Goal: Task Accomplishment & Management: Use online tool/utility

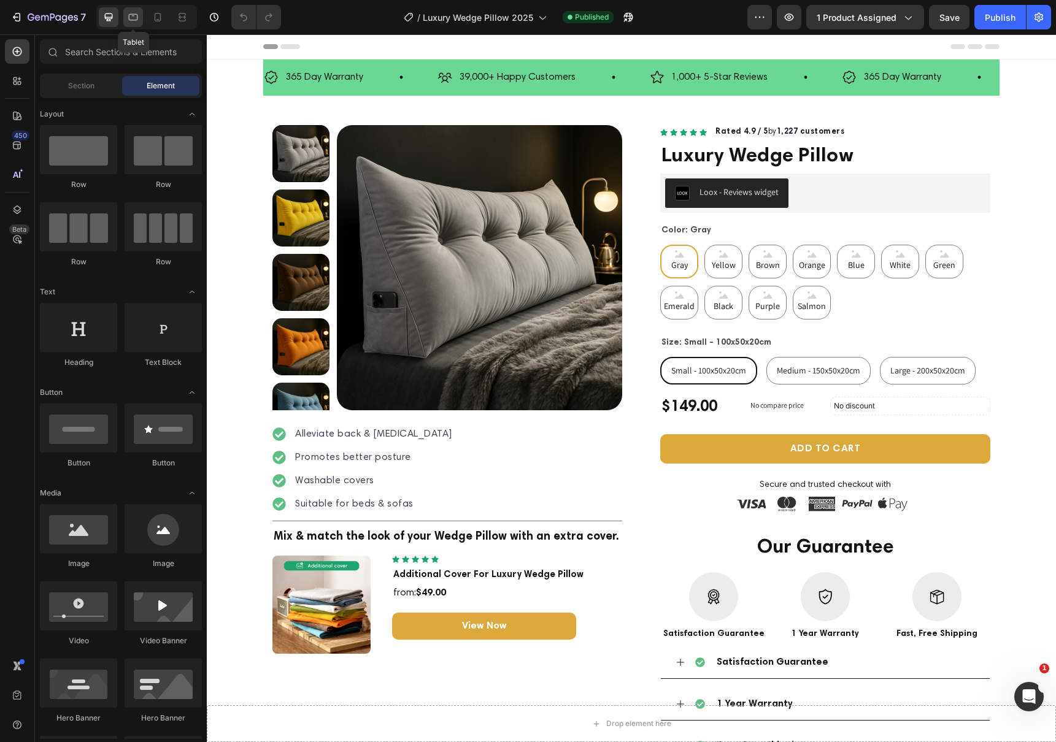
click at [135, 25] on div at bounding box center [133, 17] width 20 height 20
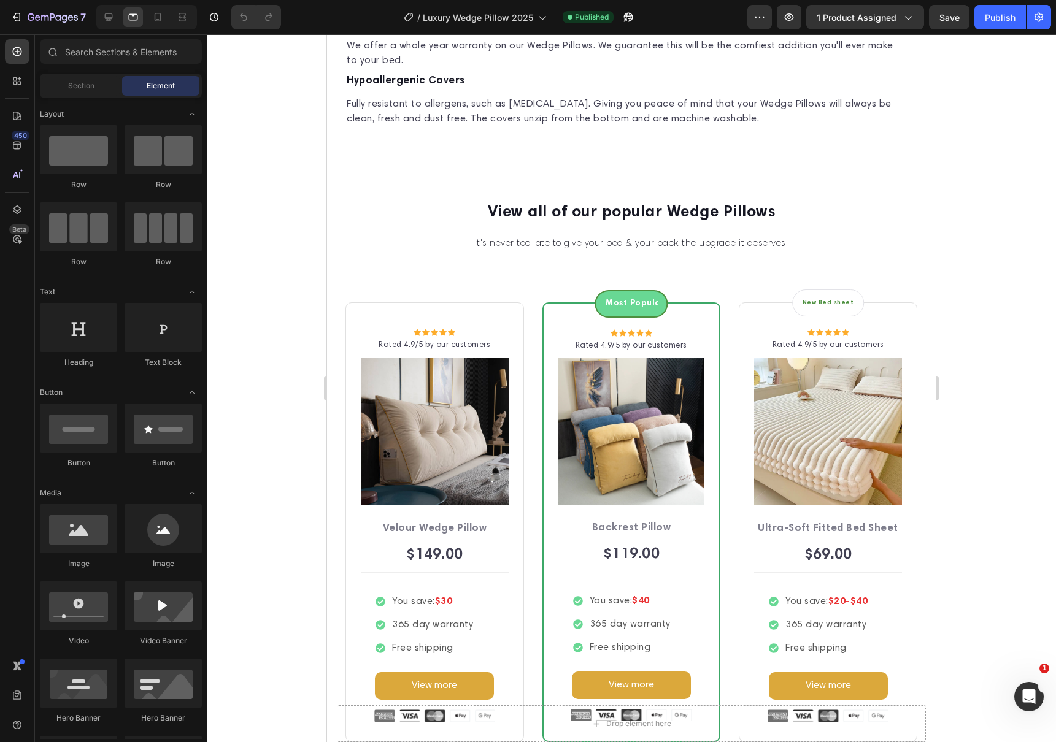
scroll to position [3880, 0]
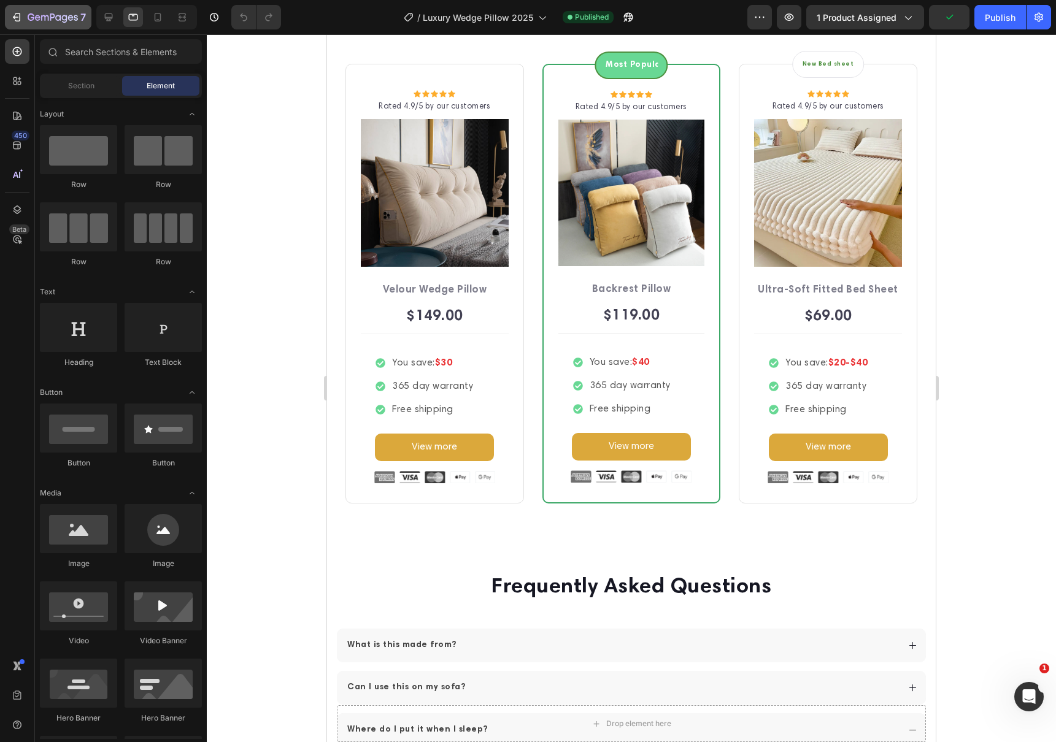
click at [25, 20] on div "7" at bounding box center [47, 17] width 75 height 15
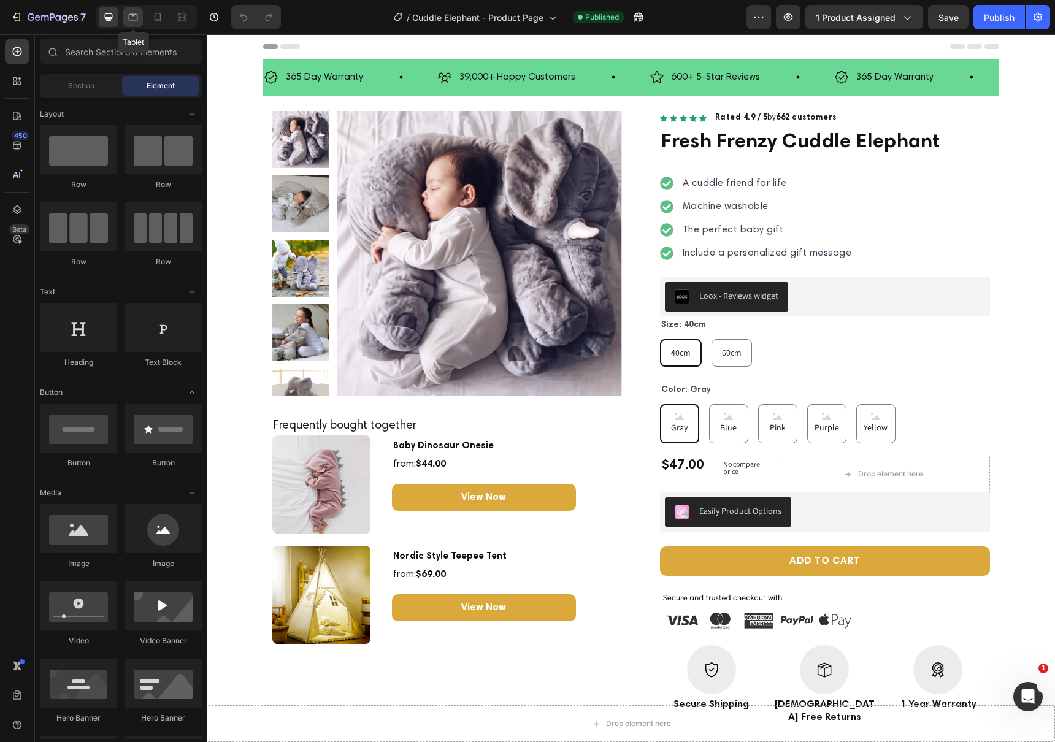
click at [131, 16] on icon at bounding box center [133, 17] width 12 height 12
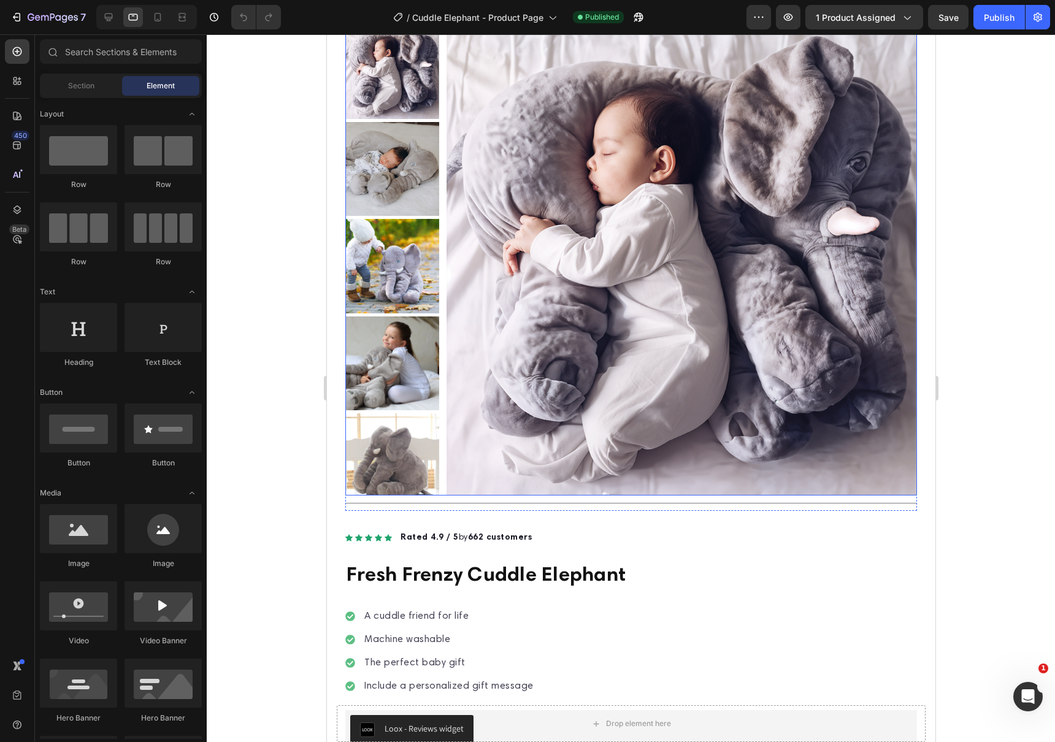
scroll to position [432, 0]
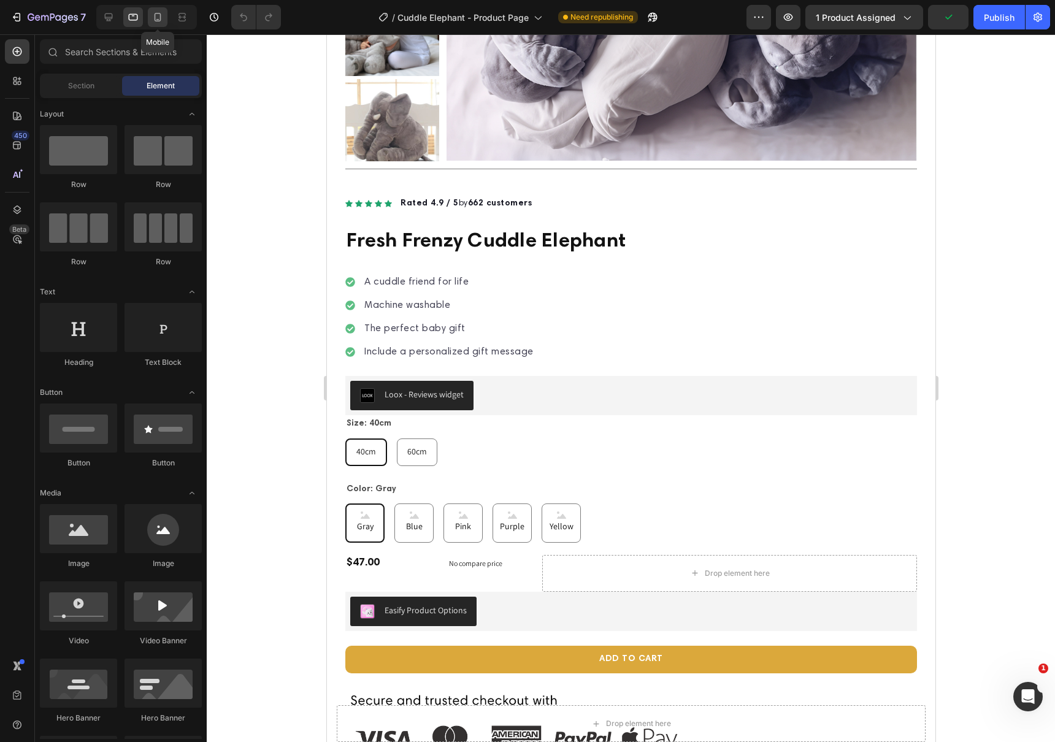
click at [151, 8] on div at bounding box center [158, 17] width 20 height 20
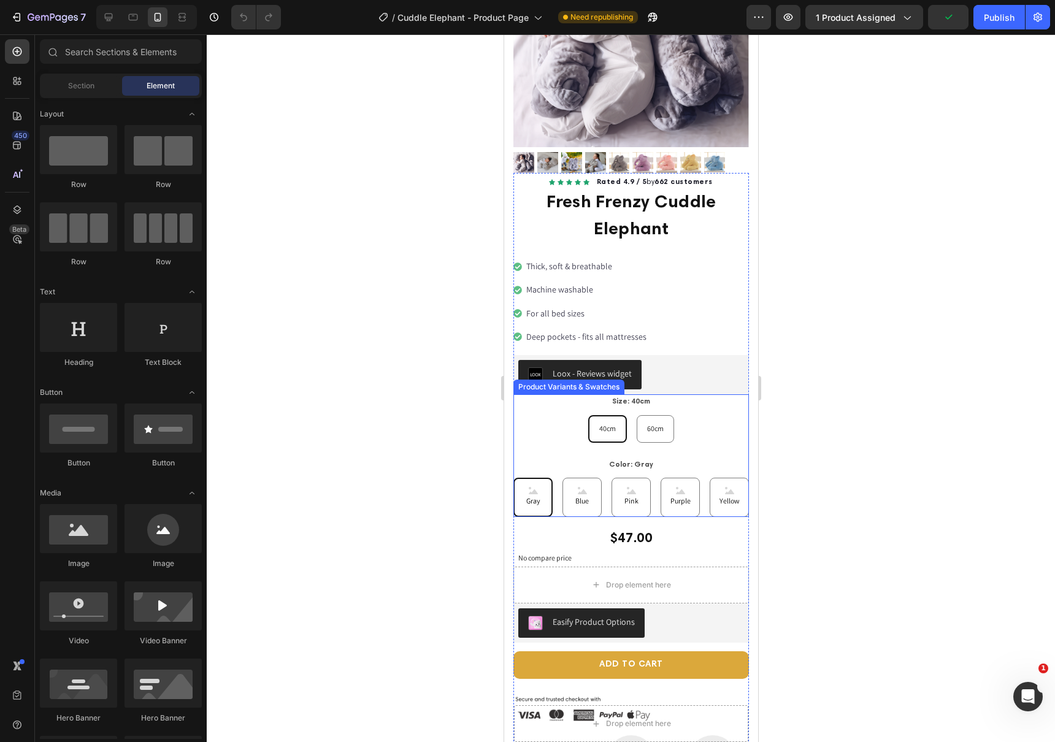
scroll to position [175, 0]
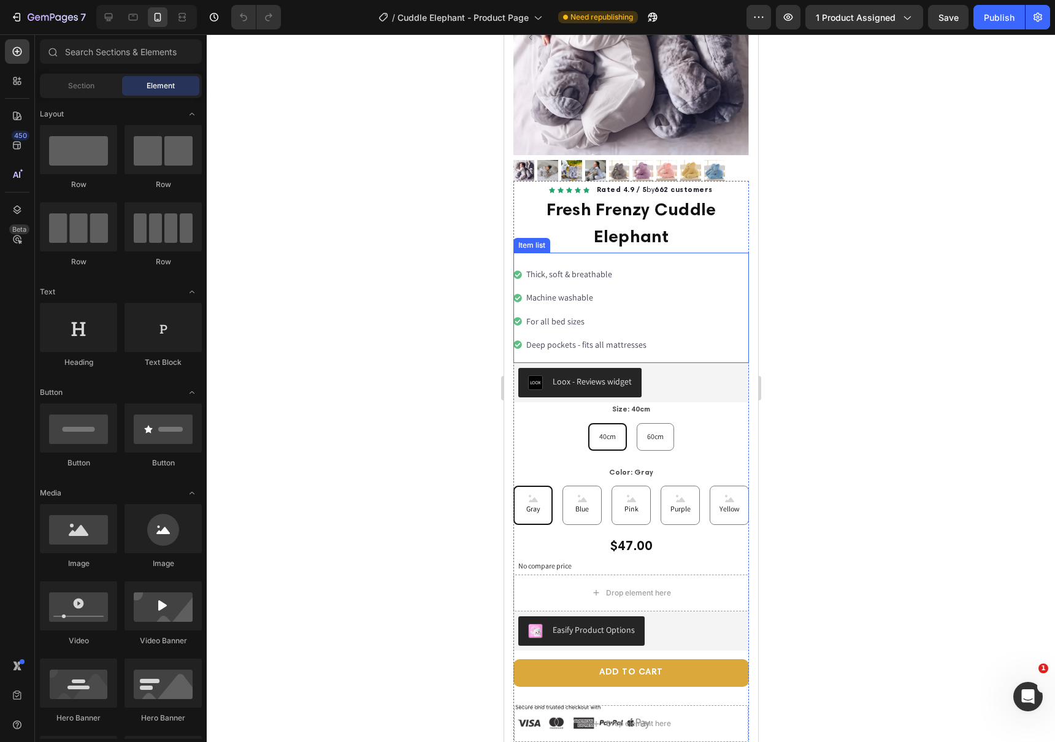
click at [717, 298] on div "Thick, soft & breathable Machine washable For all bed sizes Deep pockets - fits…" at bounding box center [631, 308] width 236 height 110
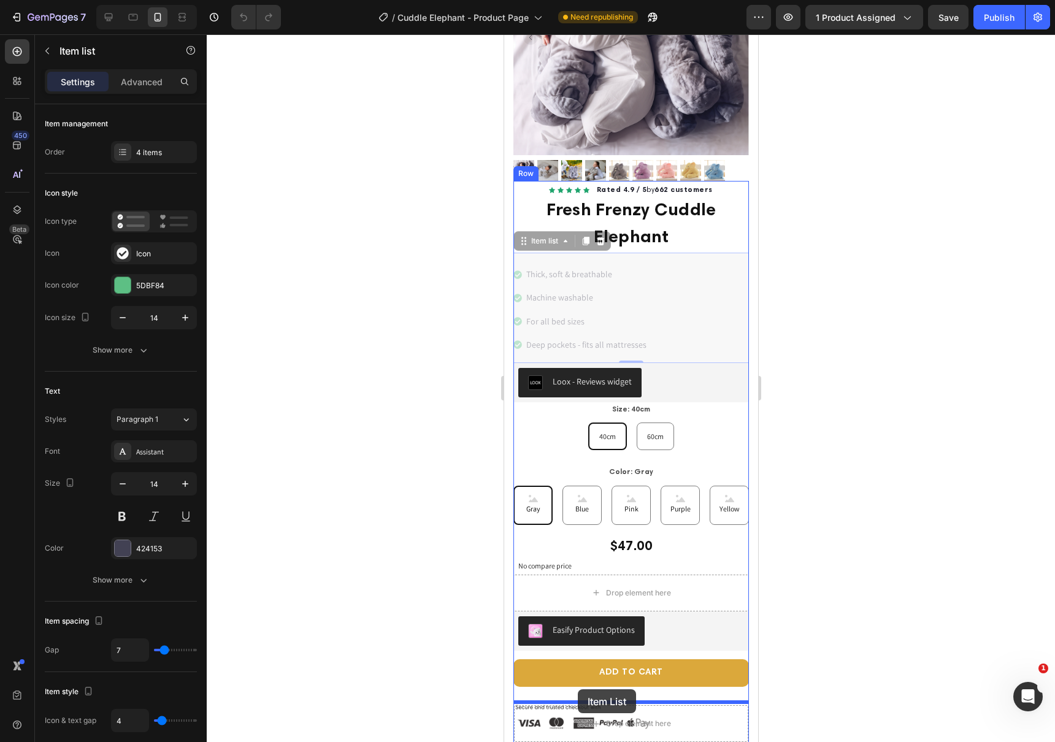
drag, startPoint x: 523, startPoint y: 244, endPoint x: 577, endPoint y: 689, distance: 449.2
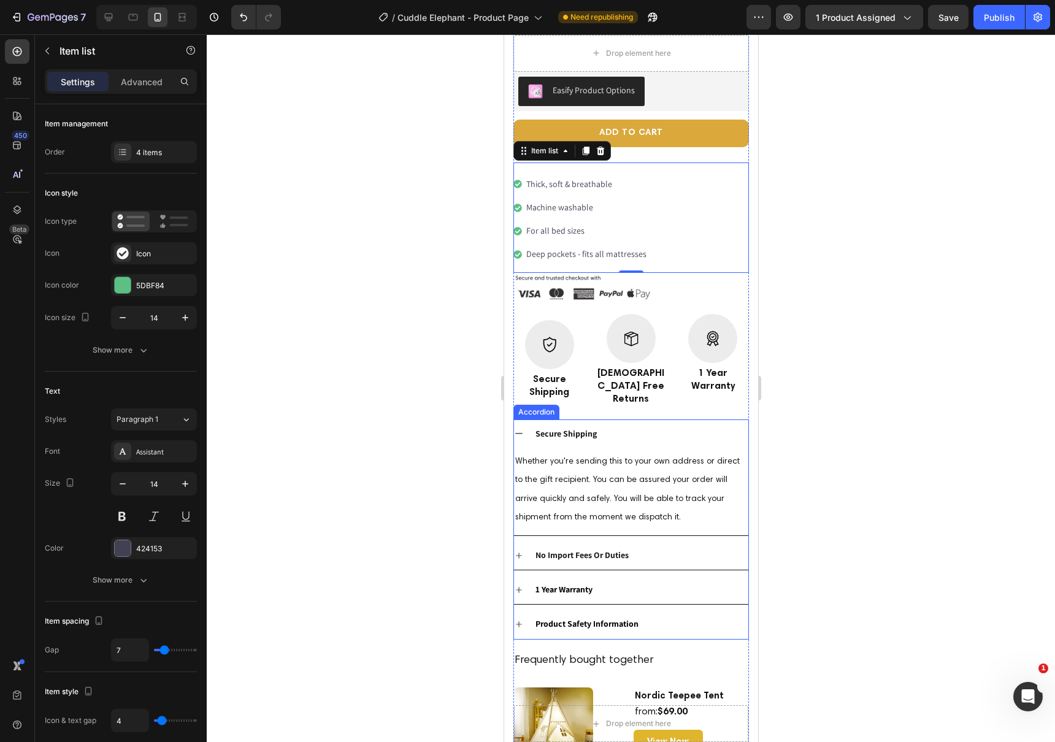
scroll to position [599, 0]
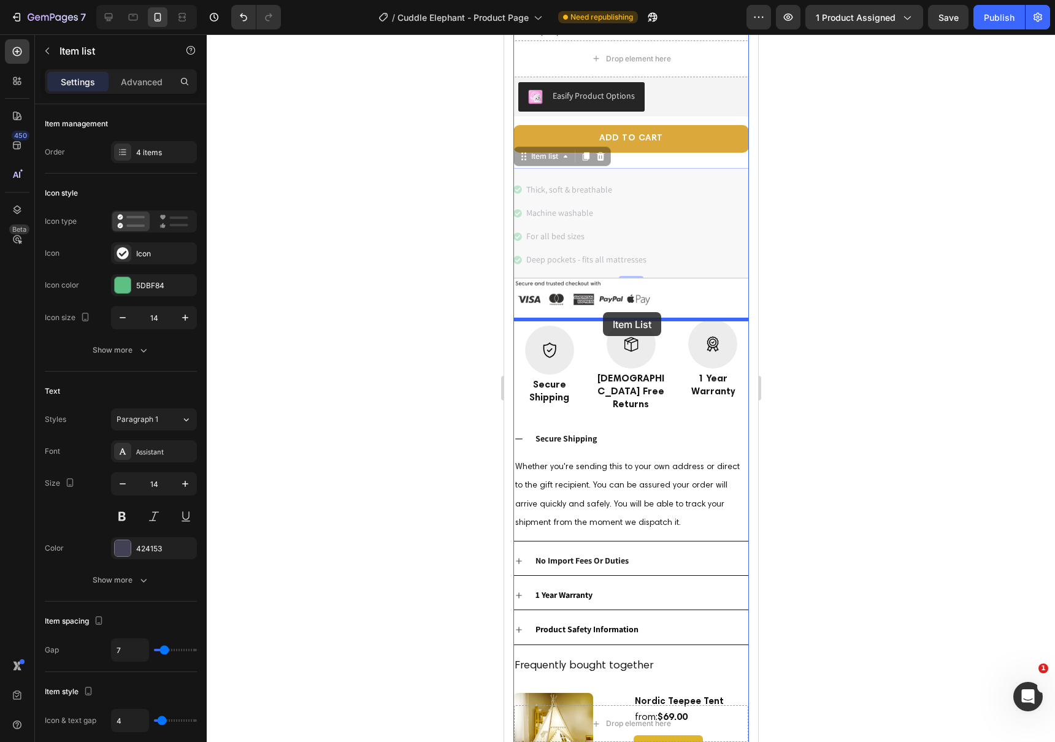
drag, startPoint x: 524, startPoint y: 161, endPoint x: 602, endPoint y: 312, distance: 169.8
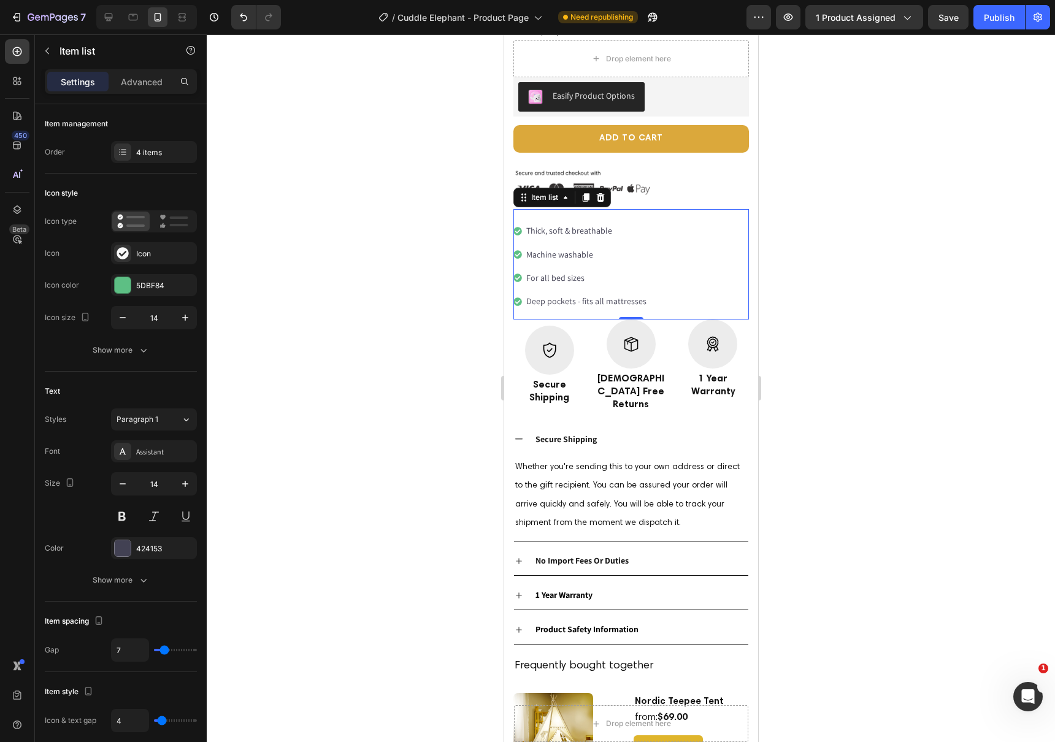
scroll to position [567, 0]
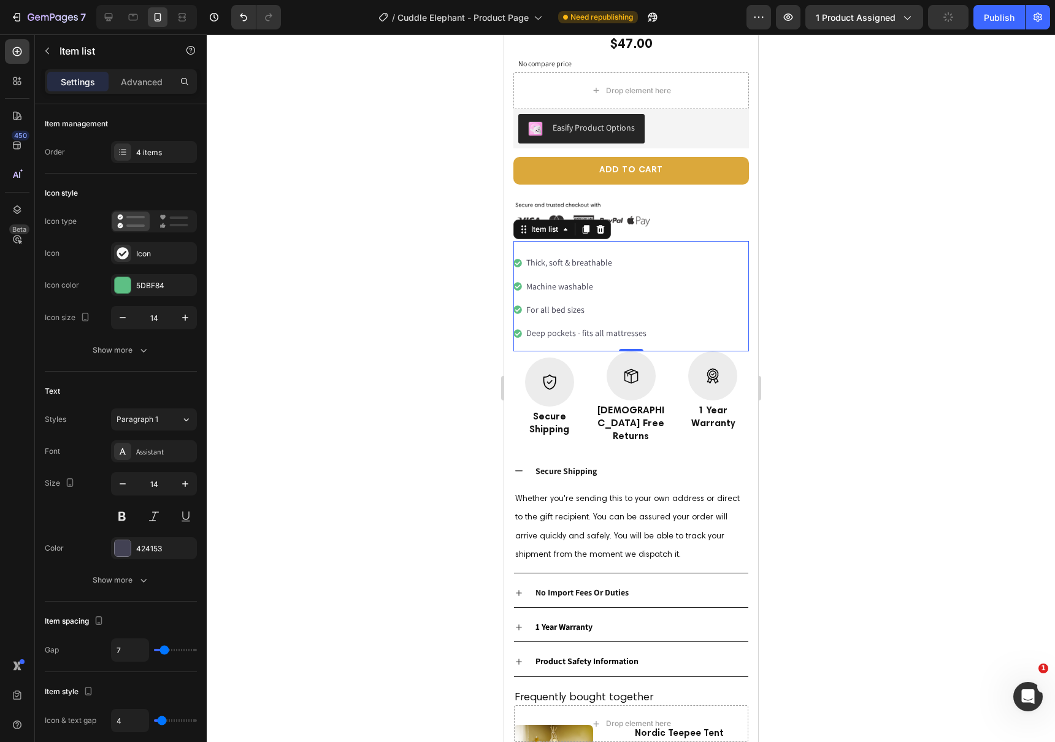
click at [555, 266] on p "Thick, soft & breathable" at bounding box center [586, 262] width 120 height 15
click at [556, 289] on p "Machine washable" at bounding box center [586, 286] width 120 height 15
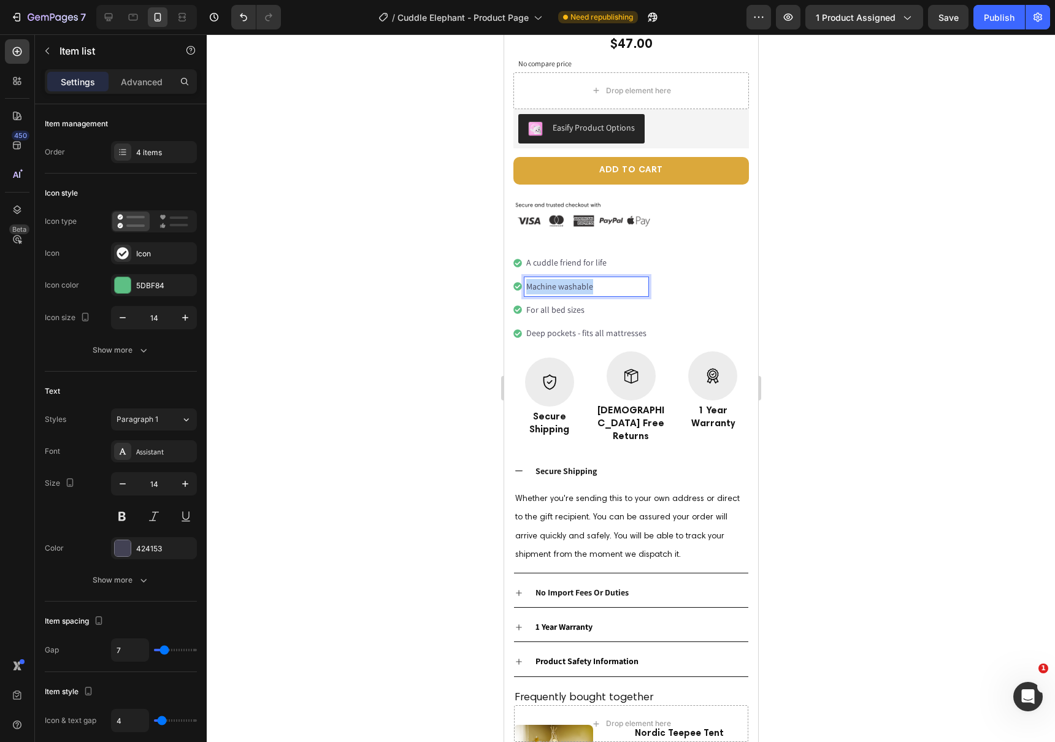
click at [556, 289] on p "Machine washable" at bounding box center [586, 286] width 120 height 15
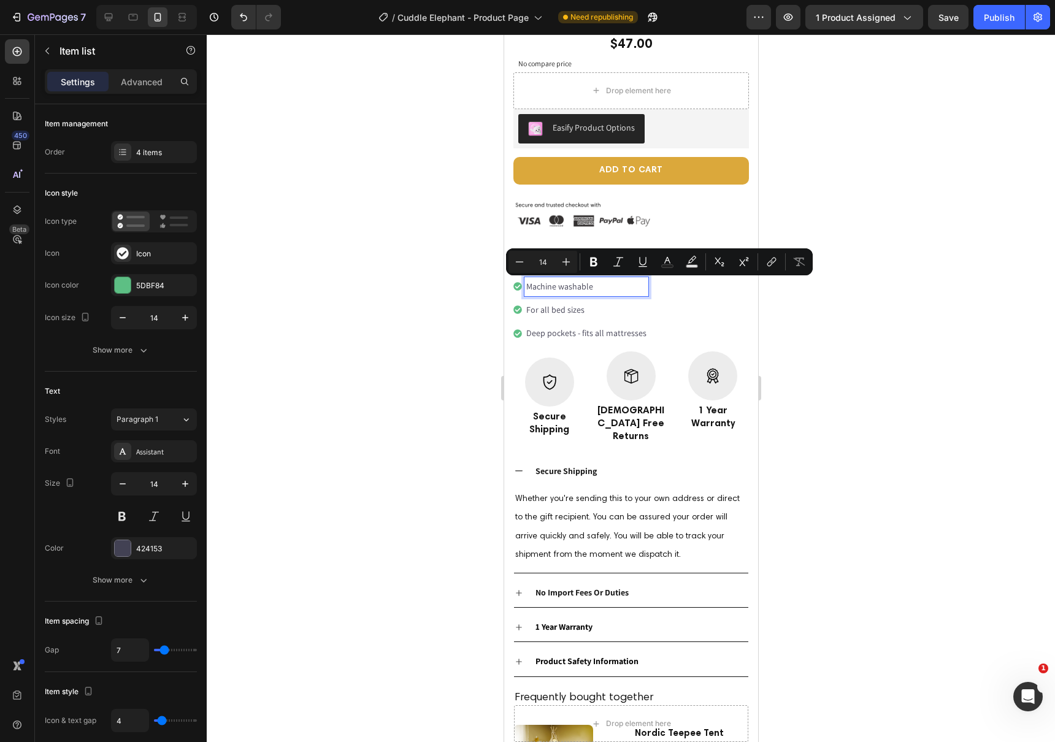
click at [539, 312] on p "For all bed sizes" at bounding box center [586, 309] width 120 height 15
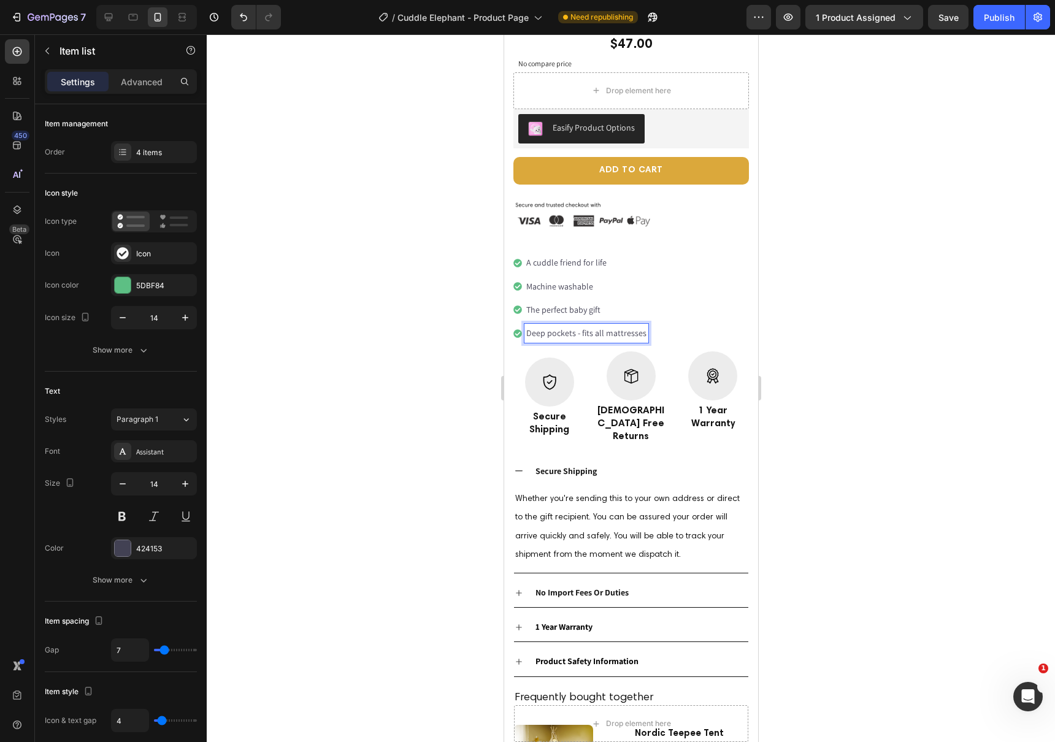
click at [560, 337] on p "Deep pockets - fits all mattresses" at bounding box center [586, 333] width 120 height 15
click at [998, 22] on div "Publish" at bounding box center [999, 17] width 31 height 13
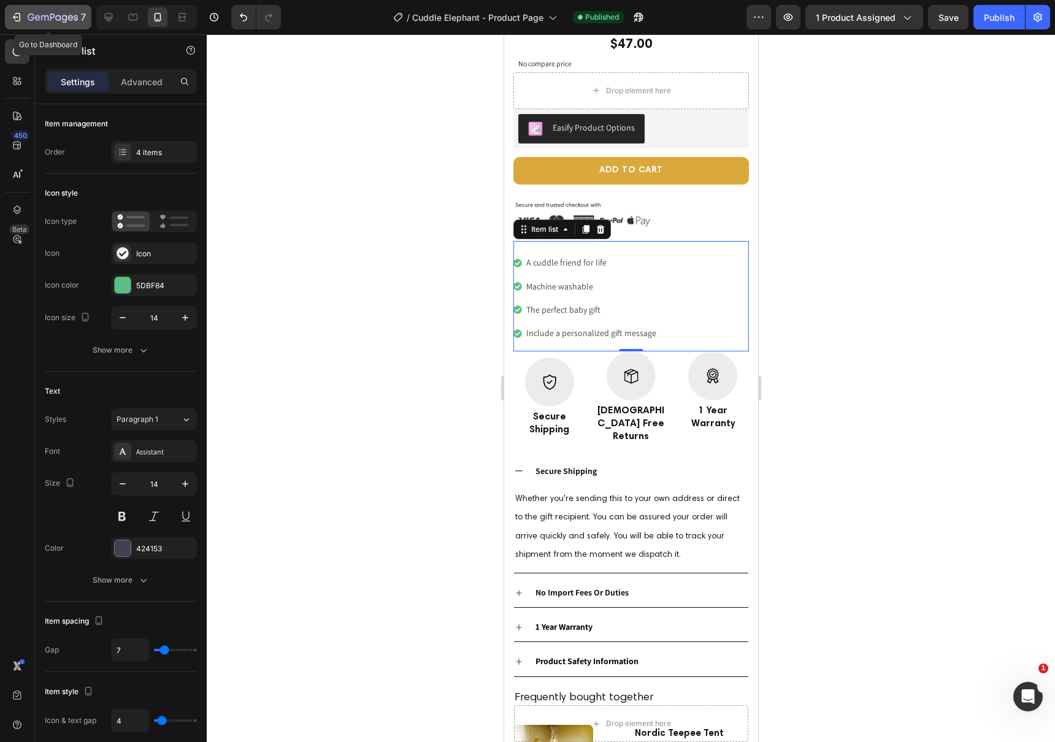
click at [53, 14] on icon "button" at bounding box center [52, 16] width 5 height 7
